Goal: Check status: Check status

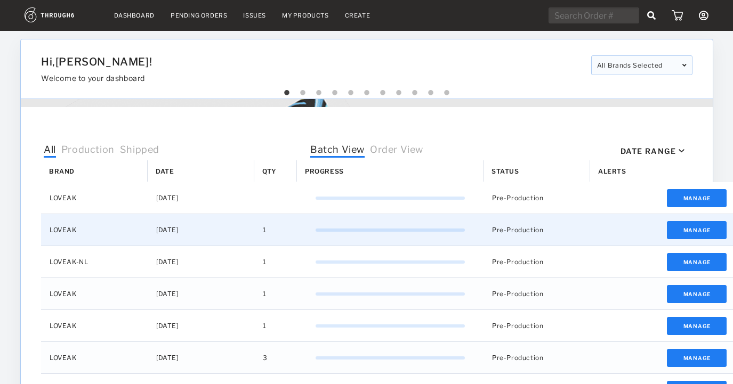
select select "8"
select select "2025"
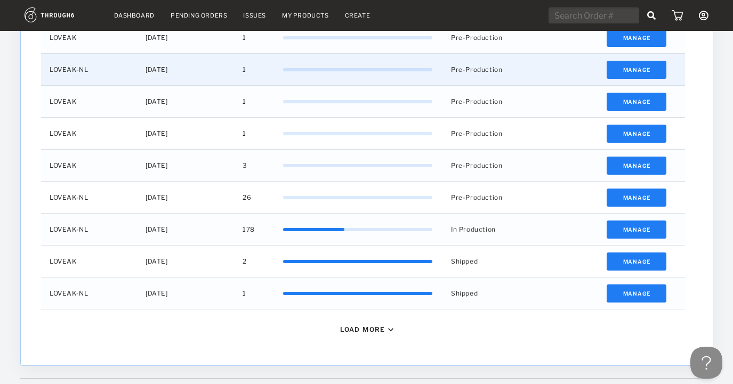
scroll to position [436, 0]
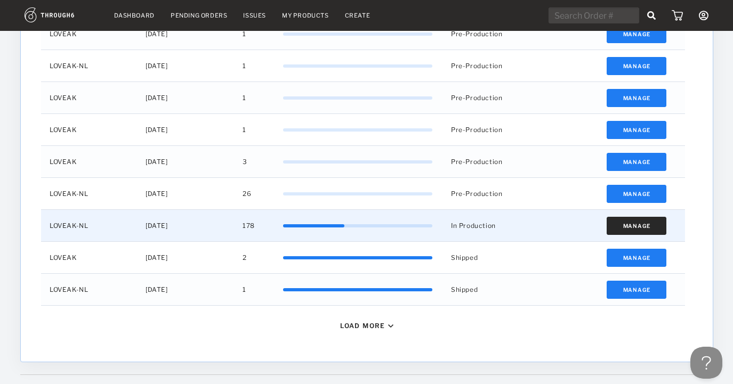
click at [629, 223] on button "Manage" at bounding box center [636, 226] width 60 height 18
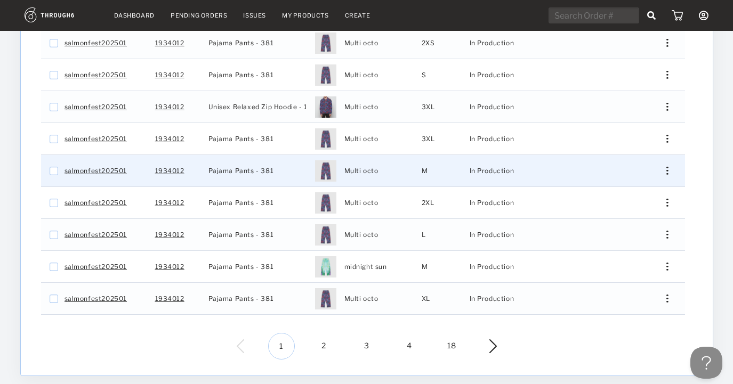
scroll to position [298, 0]
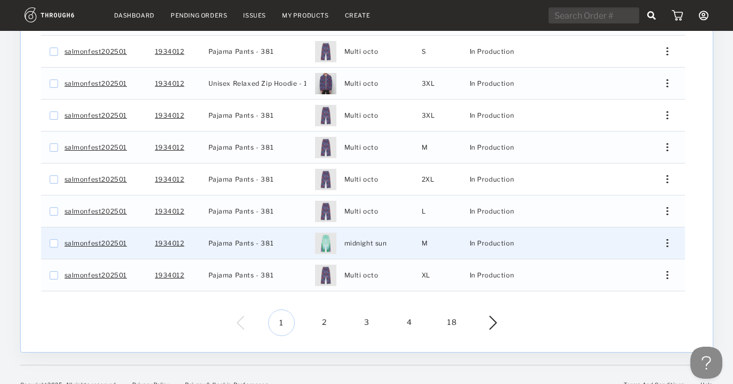
click at [663, 239] on div "Press SPACE to select this row." at bounding box center [663, 243] width 26 height 8
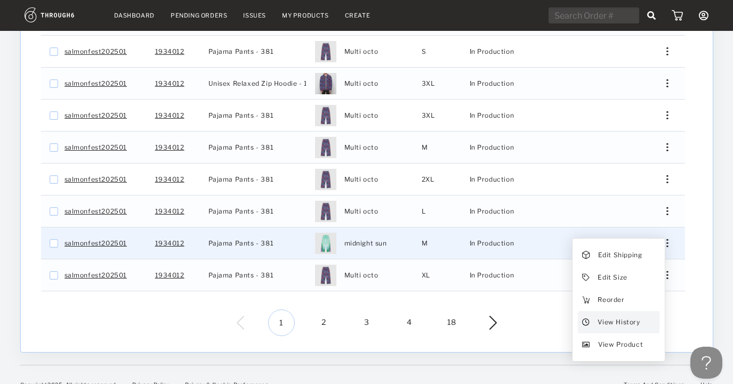
click at [604, 315] on span "View History" at bounding box center [618, 322] width 42 height 14
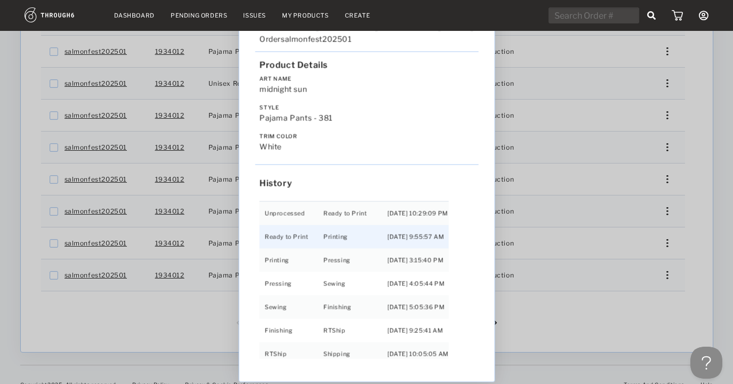
scroll to position [22, 0]
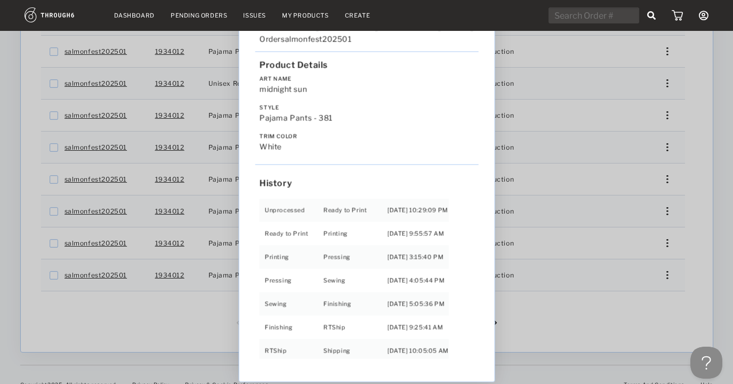
click at [615, 302] on div "Love from Alaska - No Label 06/19/25 Order salmonfest202501 Product Details Art…" at bounding box center [366, 192] width 733 height 384
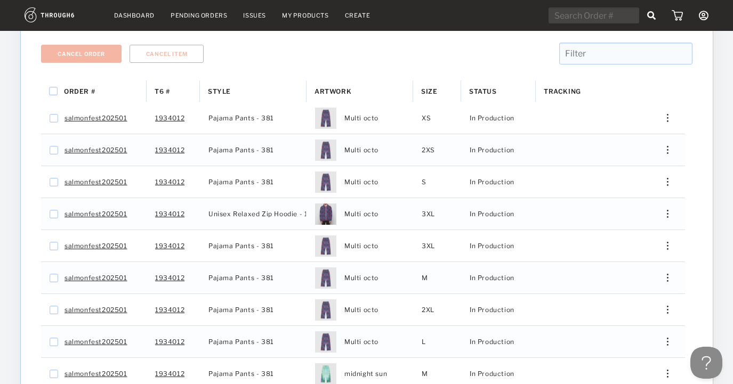
scroll to position [0, 0]
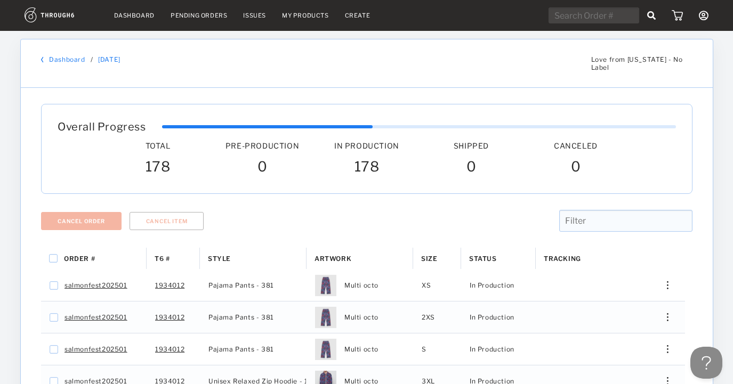
click at [129, 17] on link "Dashboard" at bounding box center [134, 15] width 40 height 7
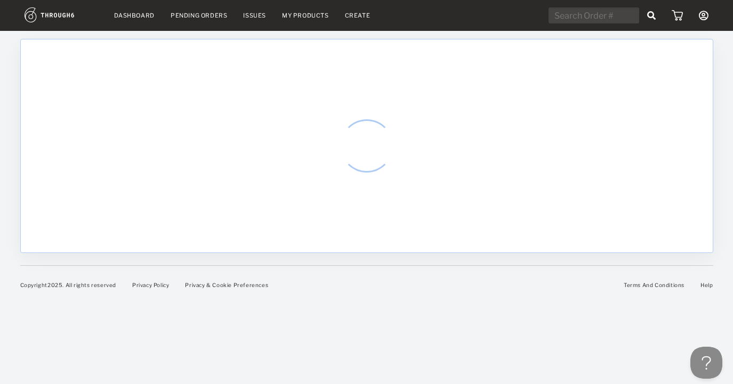
select select "8"
select select "2025"
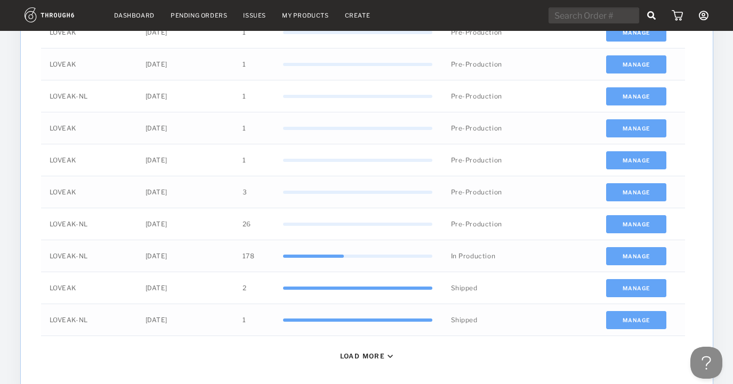
scroll to position [406, 0]
